Goal: Information Seeking & Learning: Learn about a topic

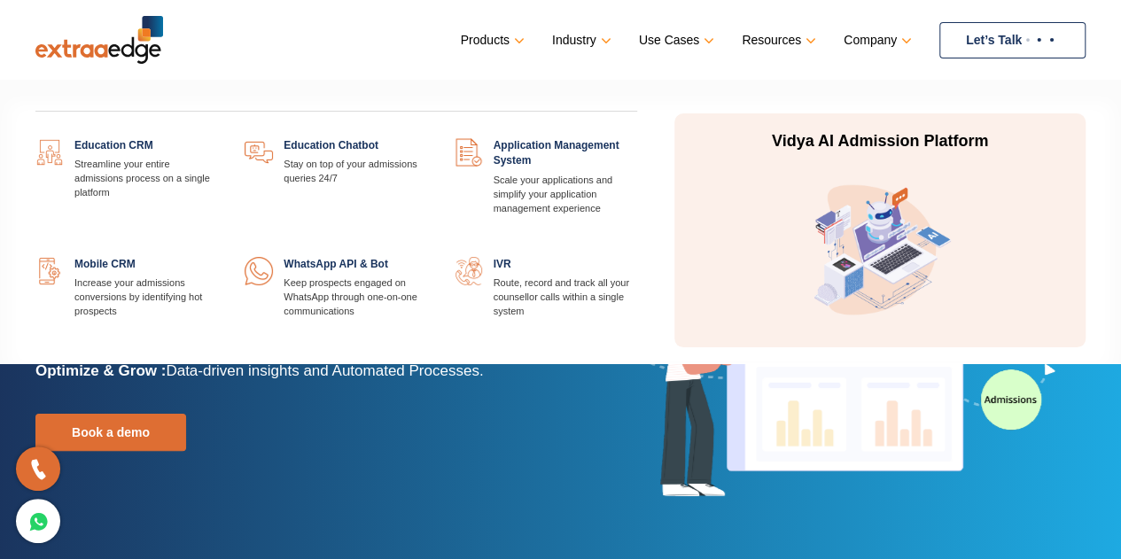
click at [218, 138] on link at bounding box center [218, 138] width 0 height 0
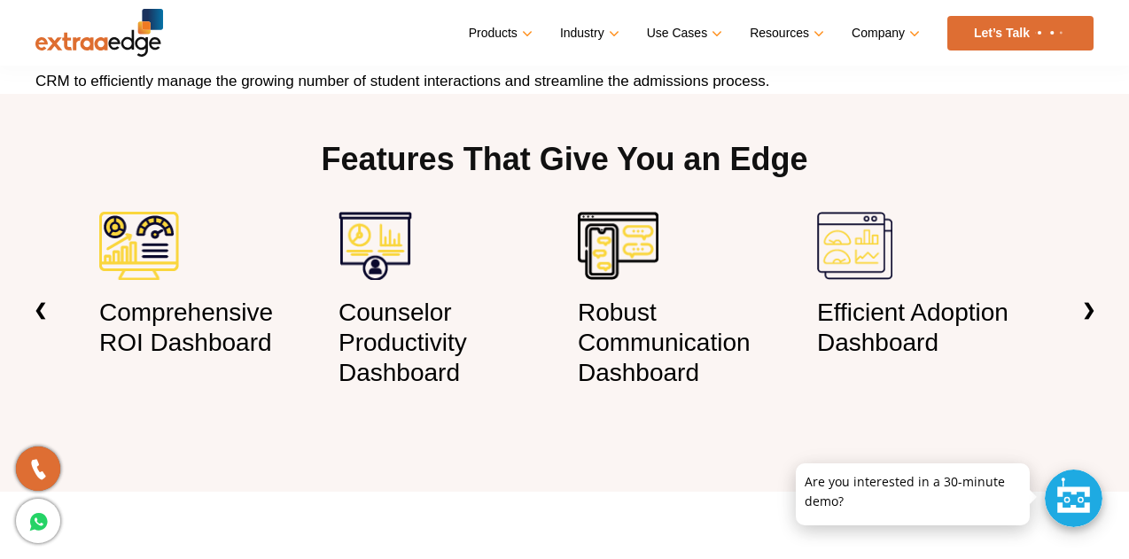
scroll to position [1263, 0]
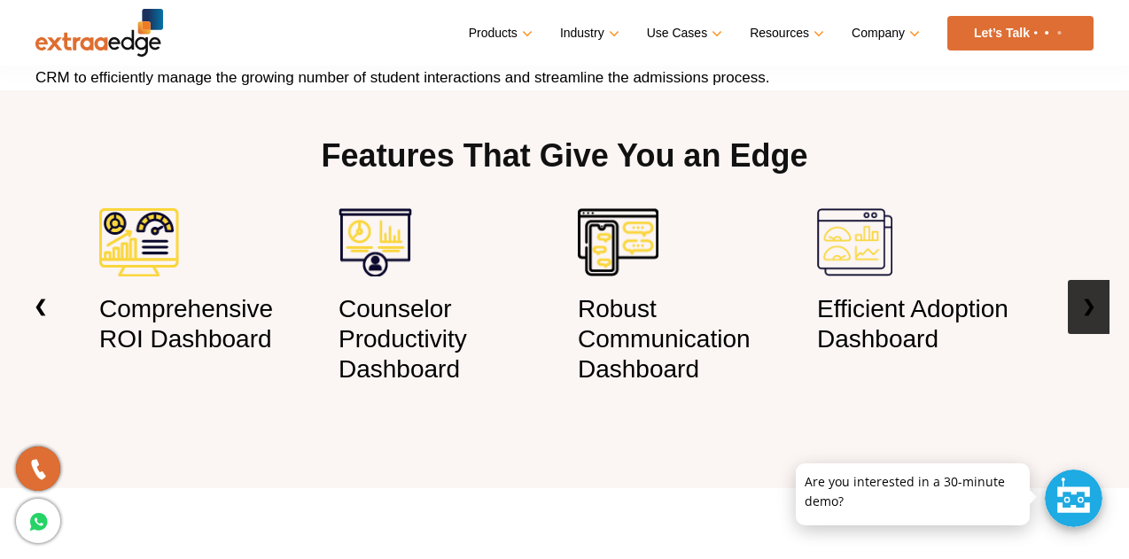
click at [1075, 309] on link "❯" at bounding box center [1089, 307] width 42 height 54
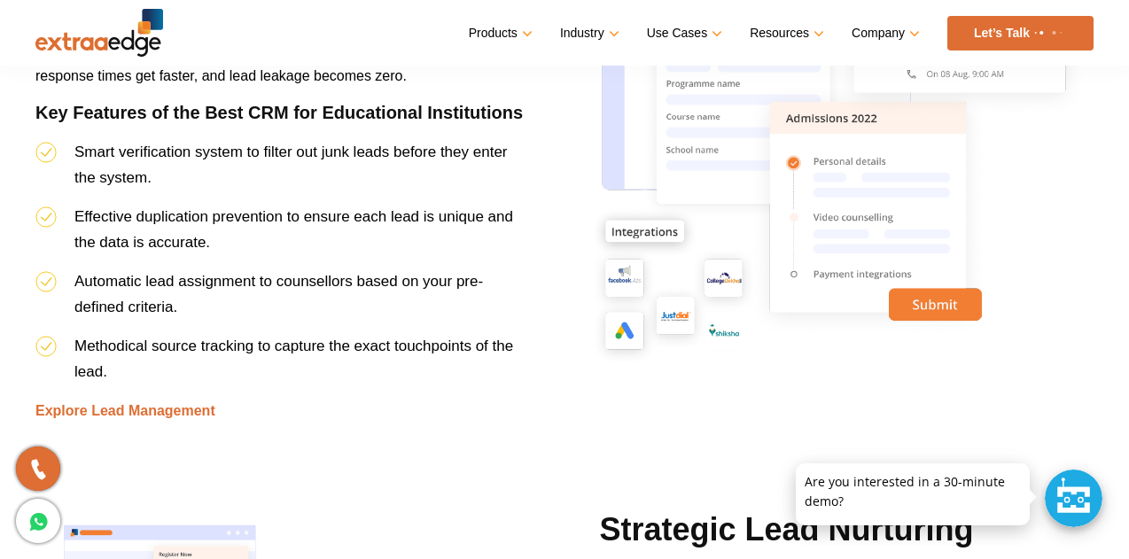
scroll to position [1938, 0]
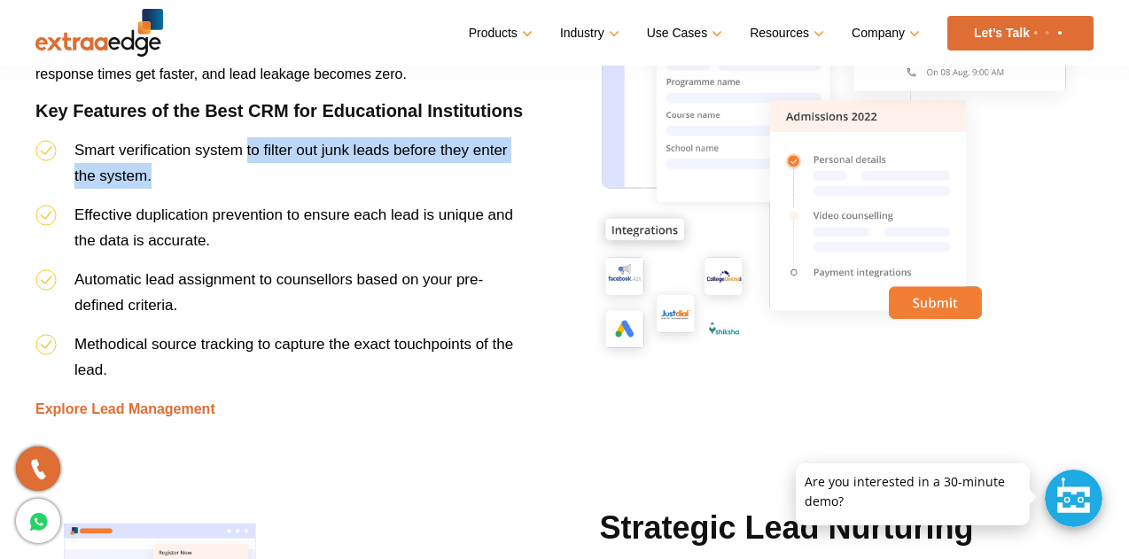
drag, startPoint x: 248, startPoint y: 159, endPoint x: 375, endPoint y: 389, distance: 263.0
click at [265, 175] on li "Smart verification system to filter out junk leads before they enter the system." at bounding box center [282, 169] width 495 height 65
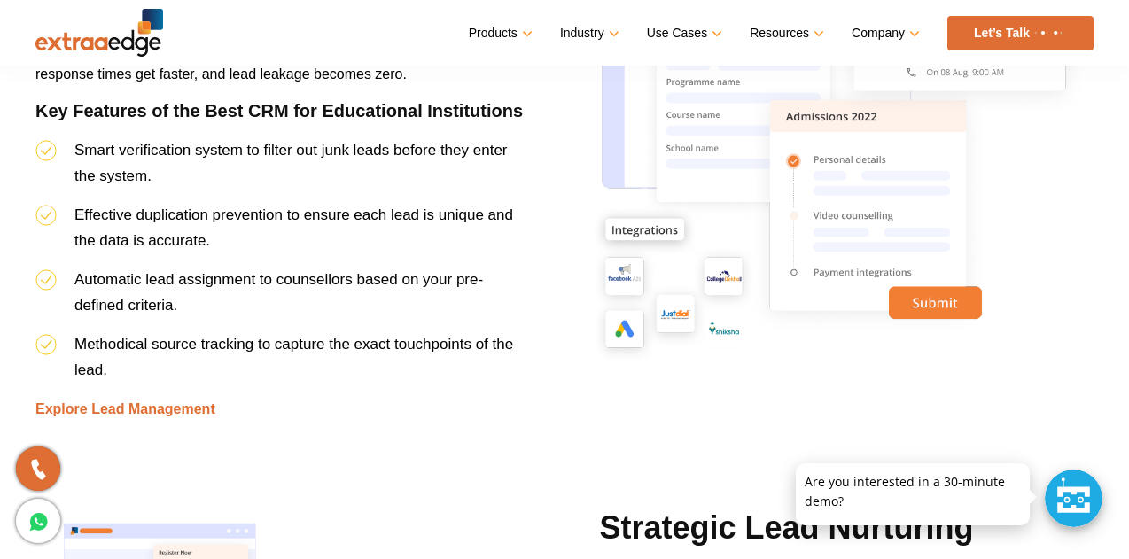
click at [370, 380] on li "Methodical source tracking to capture the exact touchpoints of the lead." at bounding box center [282, 364] width 495 height 65
click at [106, 410] on link "Explore Lead Management" at bounding box center [125, 409] width 180 height 15
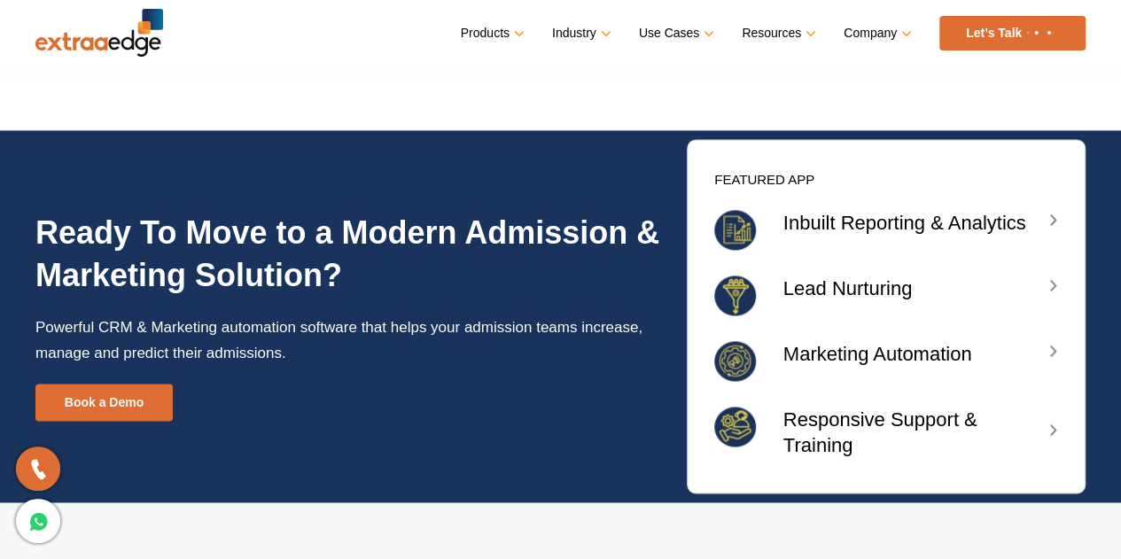
scroll to position [4569, 0]
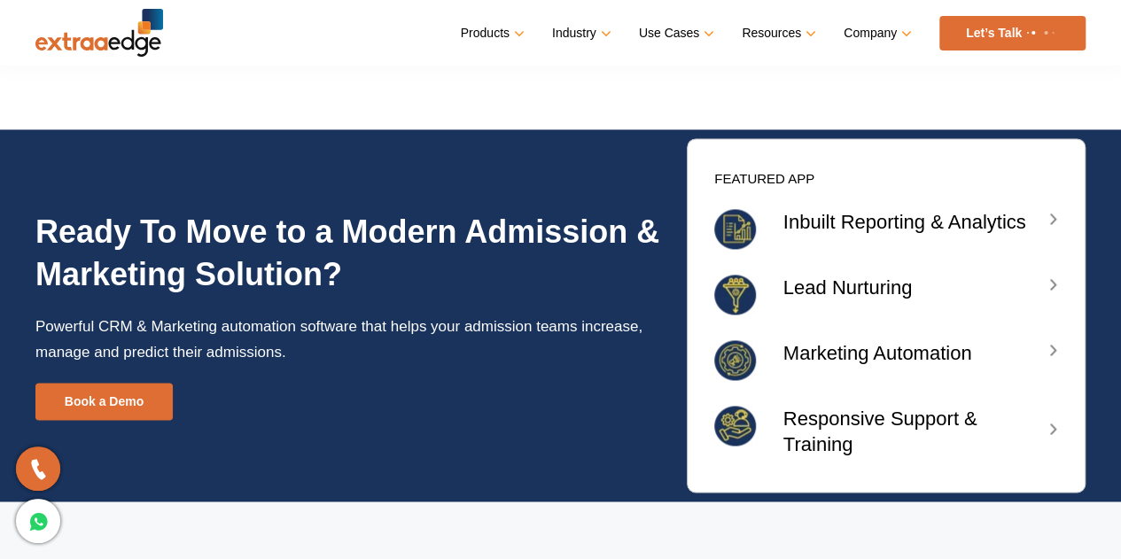
click at [816, 231] on p "Inbuilt Reporting & Analytics" at bounding box center [917, 222] width 266 height 26
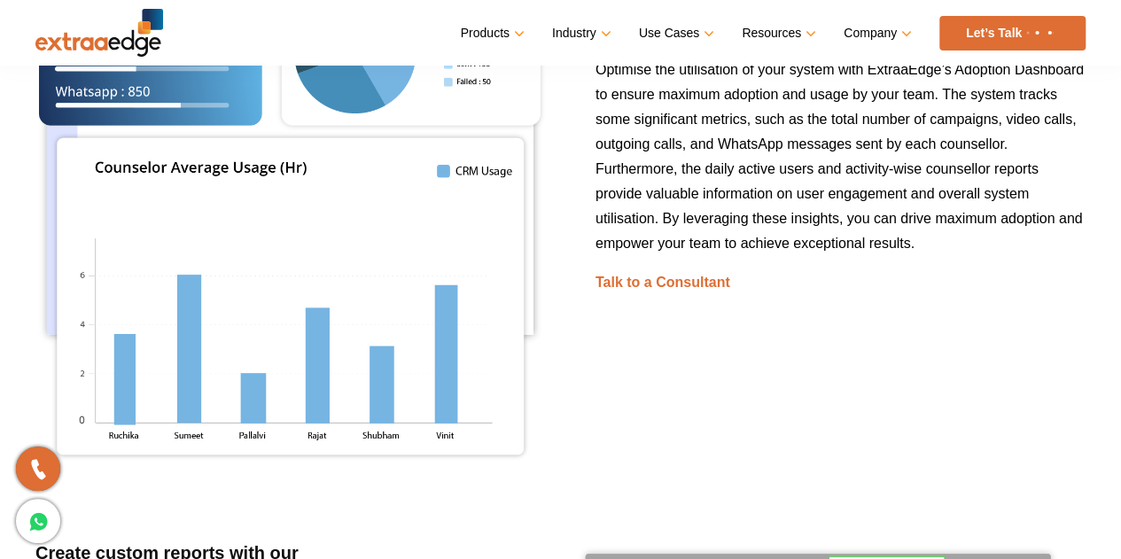
scroll to position [3740, 0]
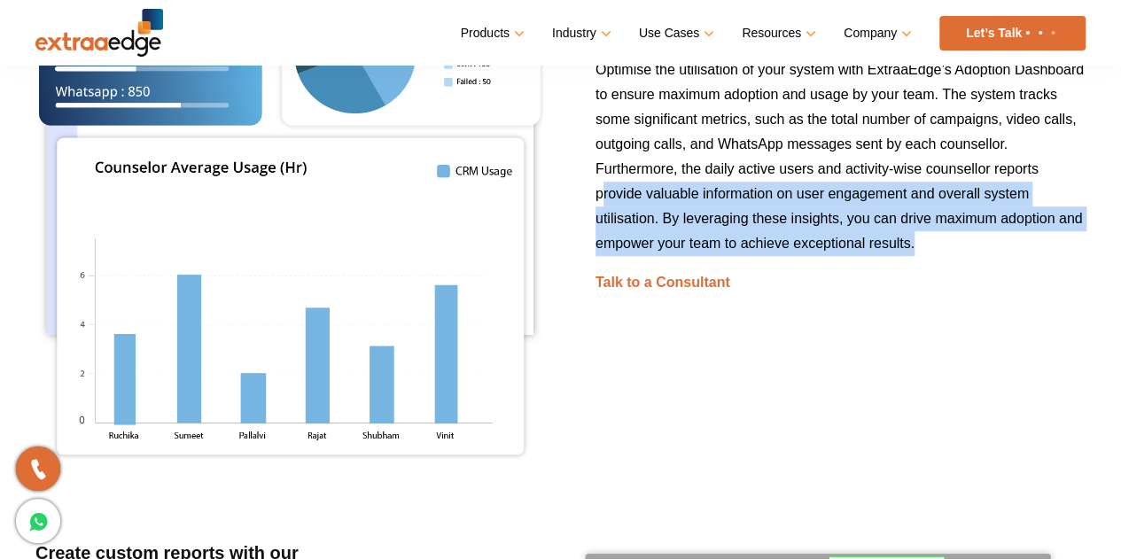
drag, startPoint x: 603, startPoint y: 201, endPoint x: 919, endPoint y: 260, distance: 321.8
click at [919, 260] on p "Optimise the utilisation of your system with ExtraaEdge’s Adoption Dashboard to…" at bounding box center [841, 164] width 490 height 212
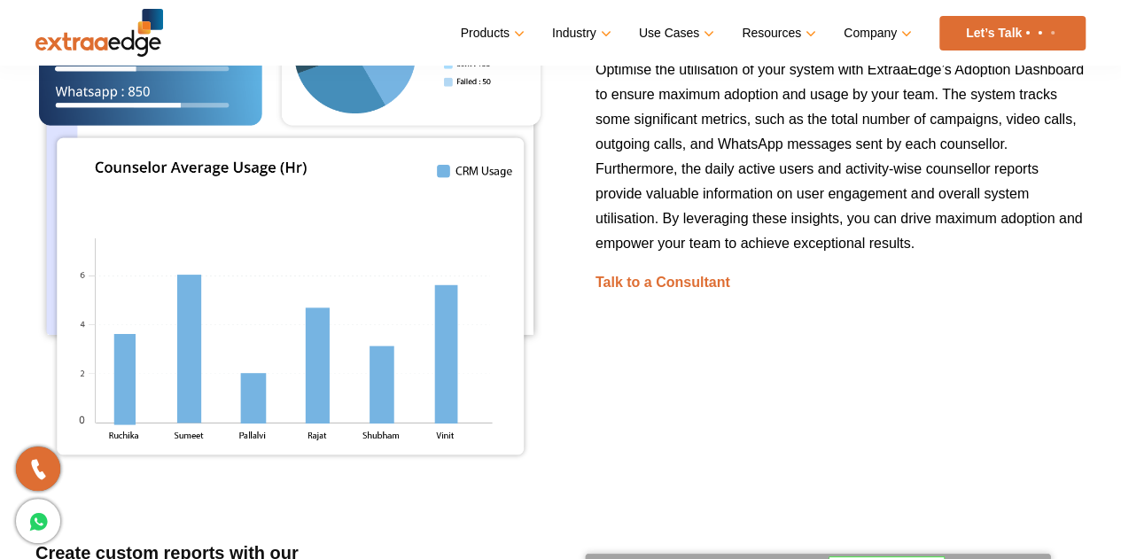
click at [919, 260] on p "Optimise the utilisation of your system with ExtraaEdge’s Adoption Dashboard to…" at bounding box center [841, 164] width 490 height 212
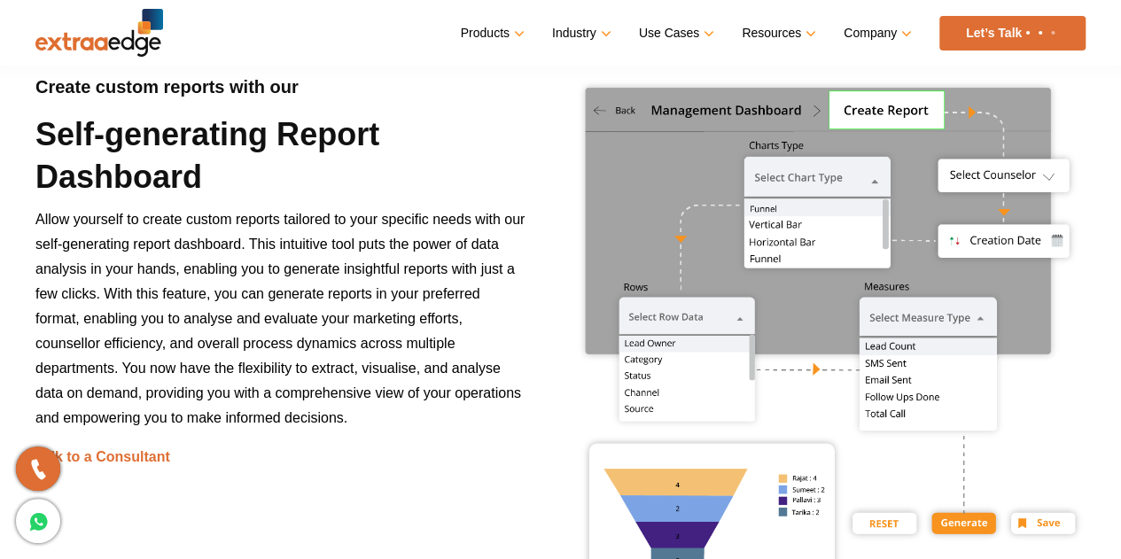
scroll to position [4208, 0]
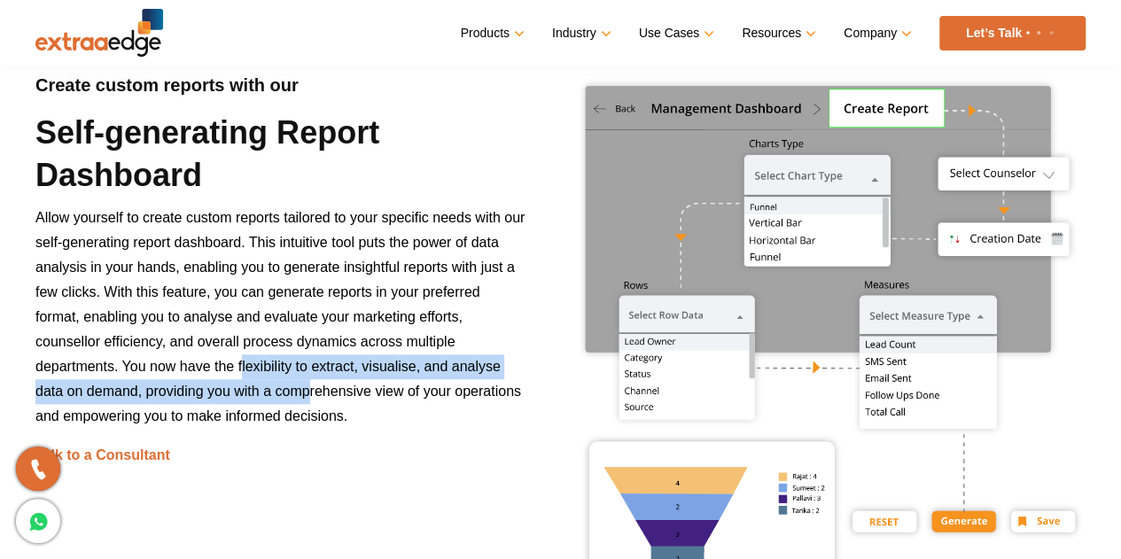
drag, startPoint x: 243, startPoint y: 357, endPoint x: 367, endPoint y: 421, distance: 139.5
click at [350, 409] on p "Allow yourself to create custom reports tailored to your specific needs with ou…" at bounding box center [280, 324] width 490 height 237
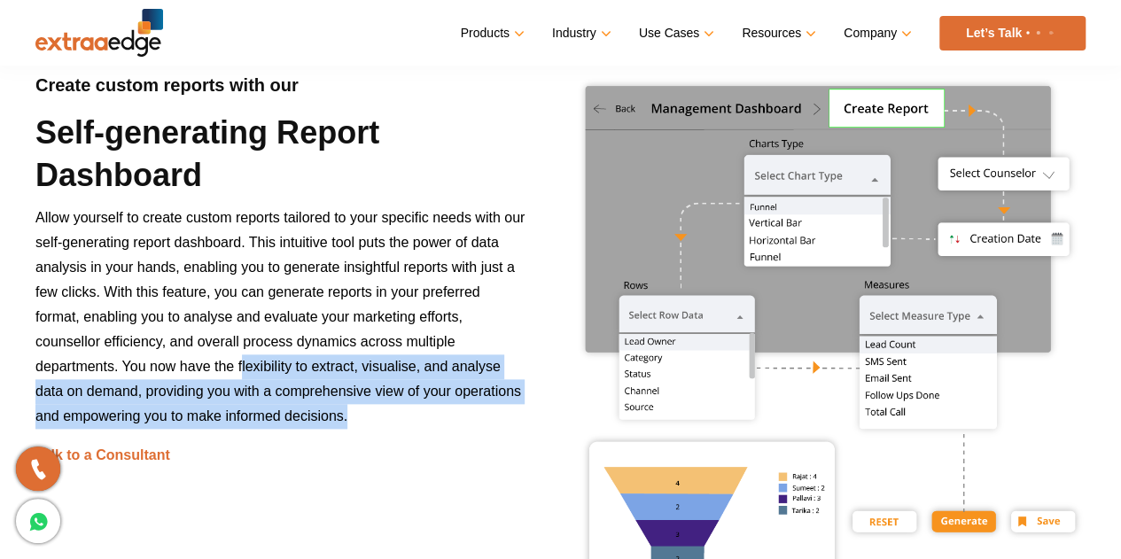
click at [383, 432] on p "Allow yourself to create custom reports tailored to your specific needs with ou…" at bounding box center [280, 324] width 490 height 237
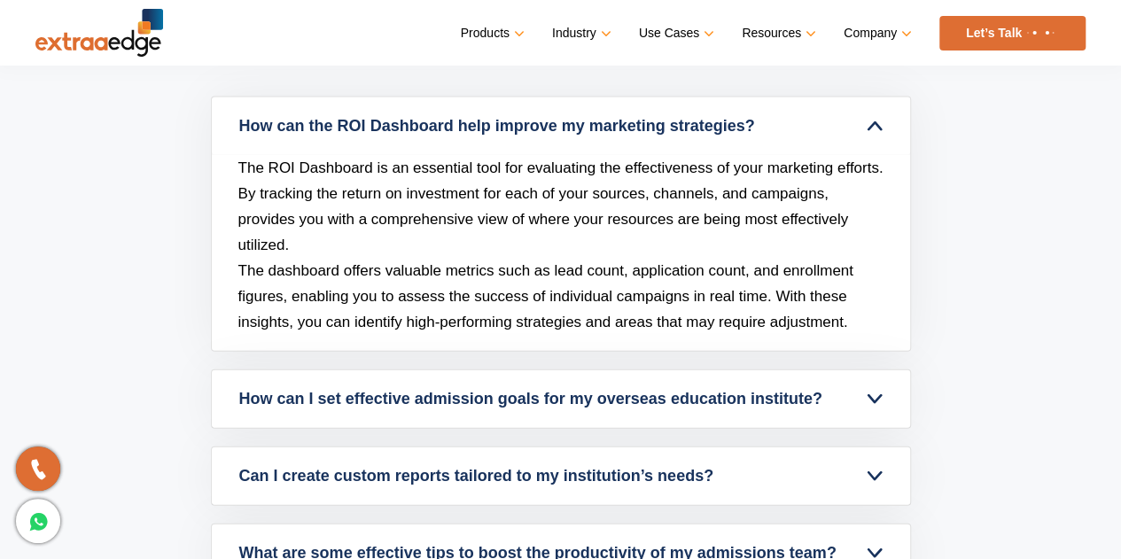
scroll to position [5387, 0]
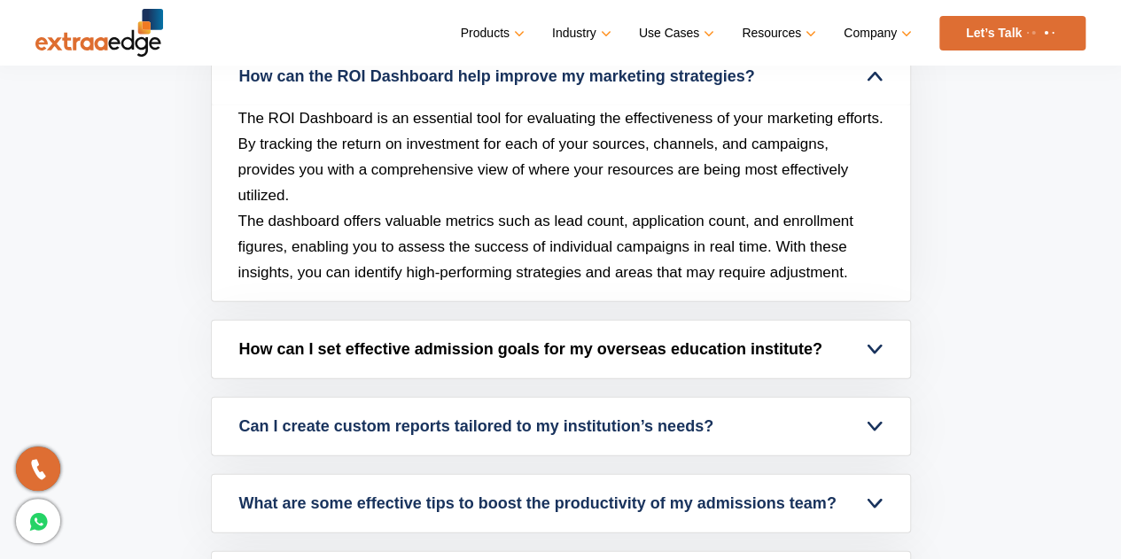
click at [511, 345] on link "How can I set effective admission goals for my overseas education institute?" at bounding box center [561, 350] width 698 height 58
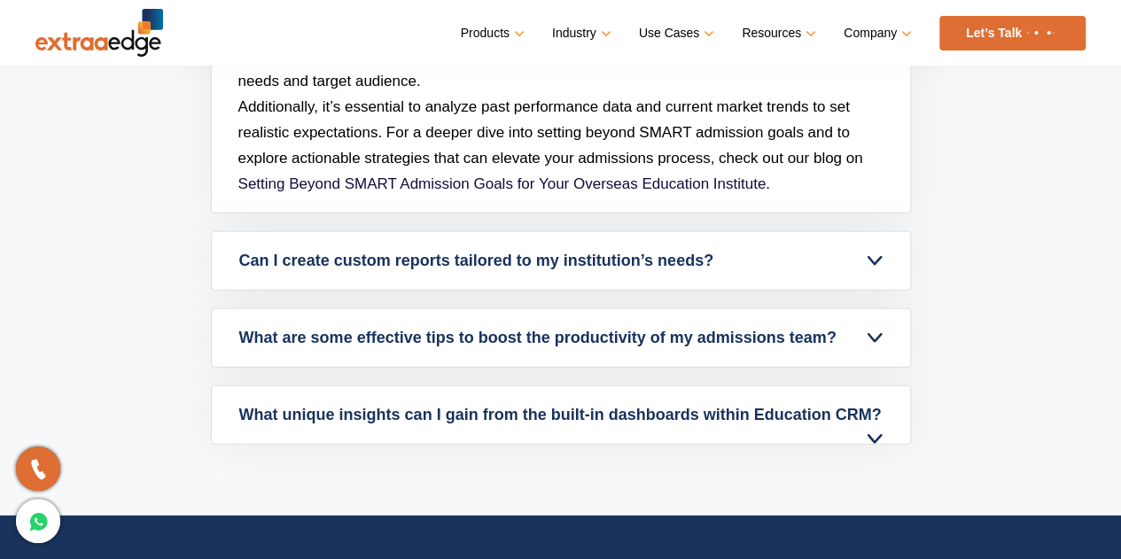
scroll to position [5577, 0]
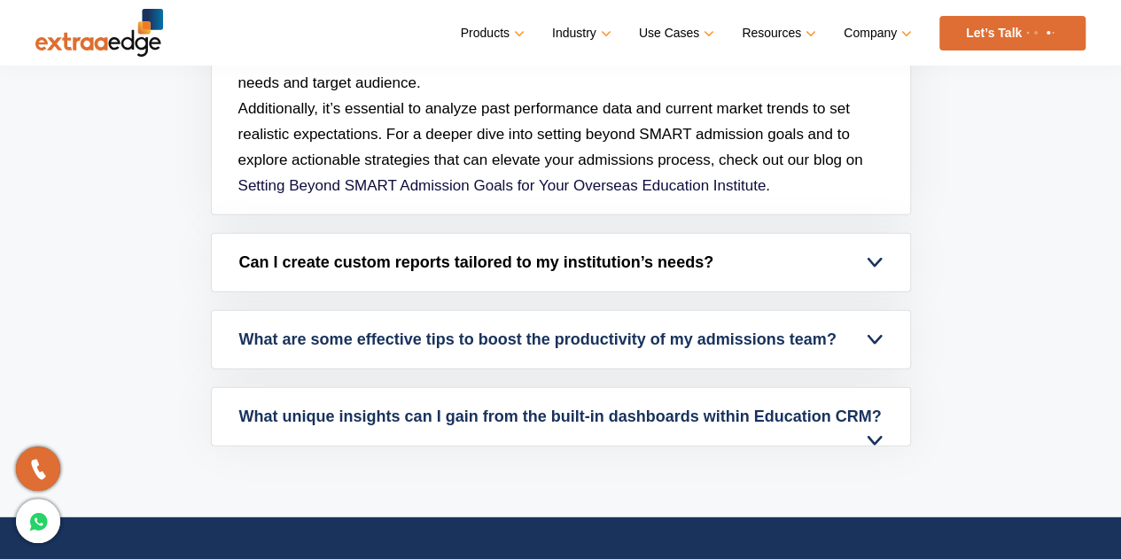
click at [718, 274] on link "Can I create custom reports tailored to my institution’s needs?" at bounding box center [561, 263] width 698 height 58
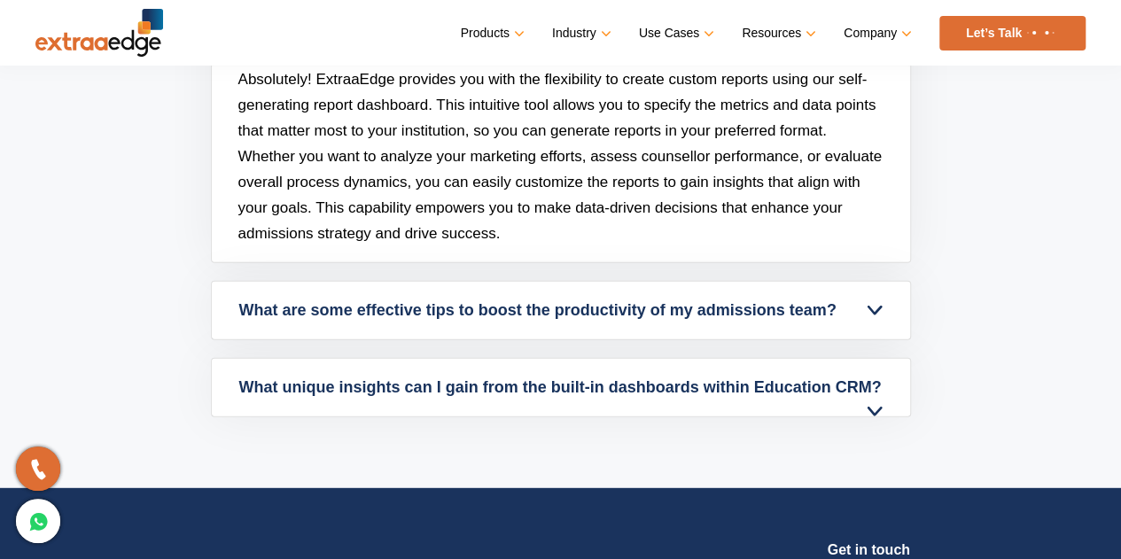
scroll to position [5584, 0]
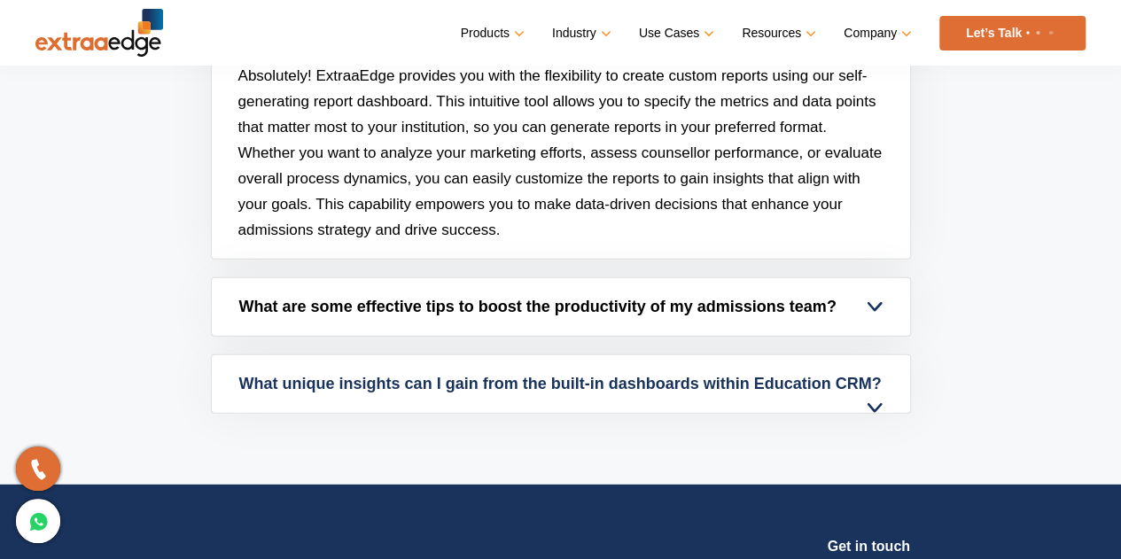
click at [715, 288] on link "What are some effective tips to boost the productivity of my admissions team?" at bounding box center [561, 307] width 698 height 58
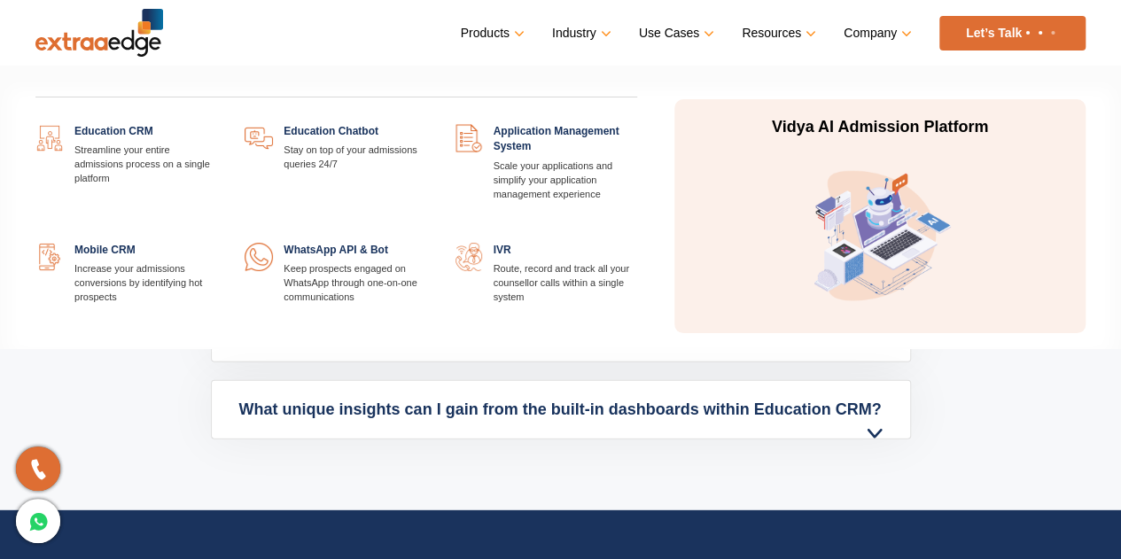
click at [637, 243] on link at bounding box center [637, 243] width 0 height 0
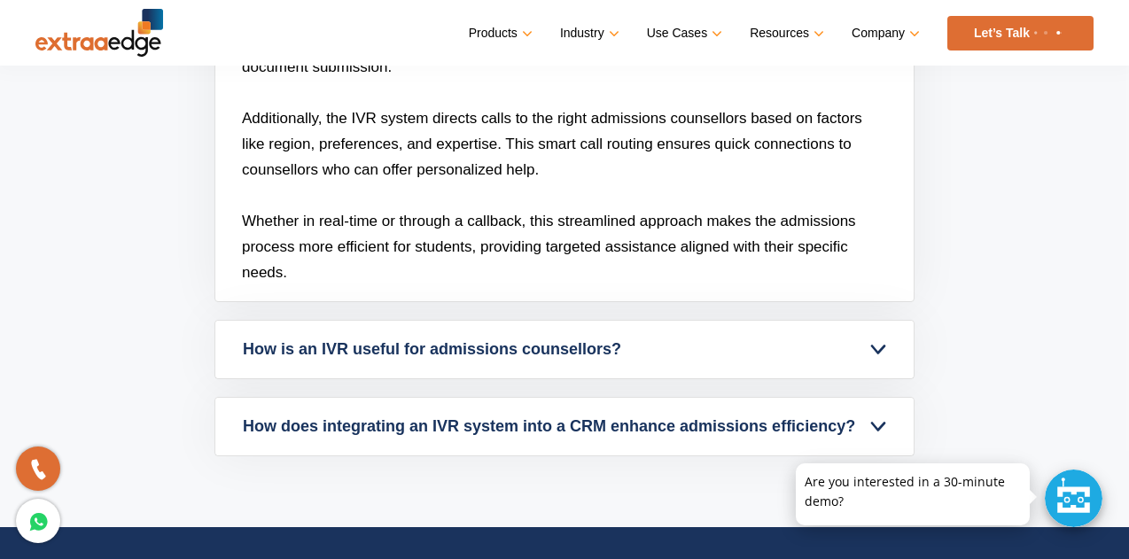
scroll to position [4646, 0]
